Goal: Find specific page/section: Find specific page/section

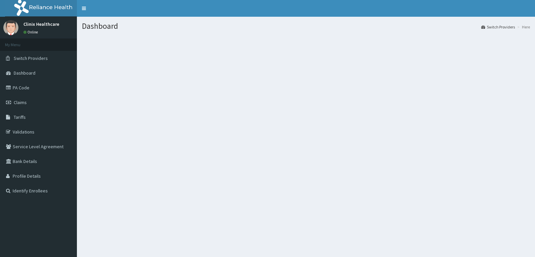
click at [20, 92] on link "PA Code" at bounding box center [38, 87] width 77 height 15
click at [51, 59] on link "Switch Providers" at bounding box center [38, 58] width 77 height 15
click at [42, 61] on span "Switch Providers" at bounding box center [31, 58] width 34 height 6
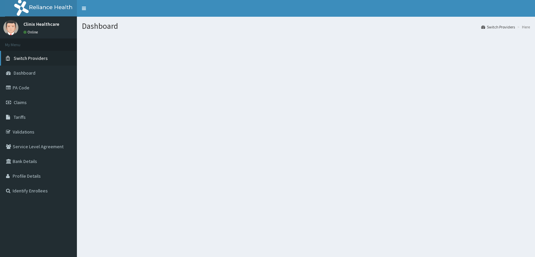
click at [44, 60] on span "Switch Providers" at bounding box center [31, 58] width 34 height 6
click at [495, 28] on link "Switch Providers" at bounding box center [498, 27] width 34 height 6
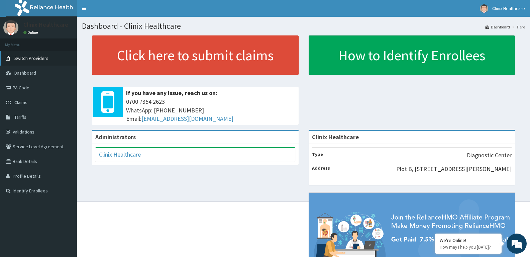
click at [41, 58] on span "Switch Providers" at bounding box center [31, 58] width 34 height 6
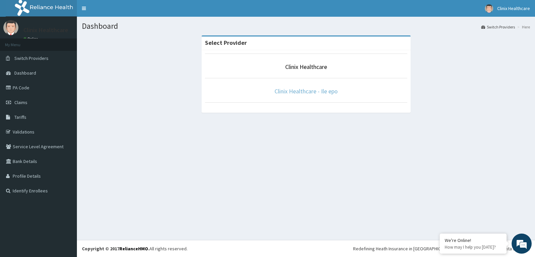
click at [299, 93] on link "Clinix Healthcare - Ile epo" at bounding box center [305, 91] width 63 height 8
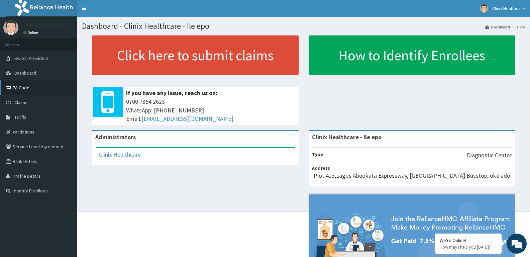
click at [45, 88] on link "PA Code" at bounding box center [38, 87] width 77 height 15
